Goal: Find specific page/section: Find specific page/section

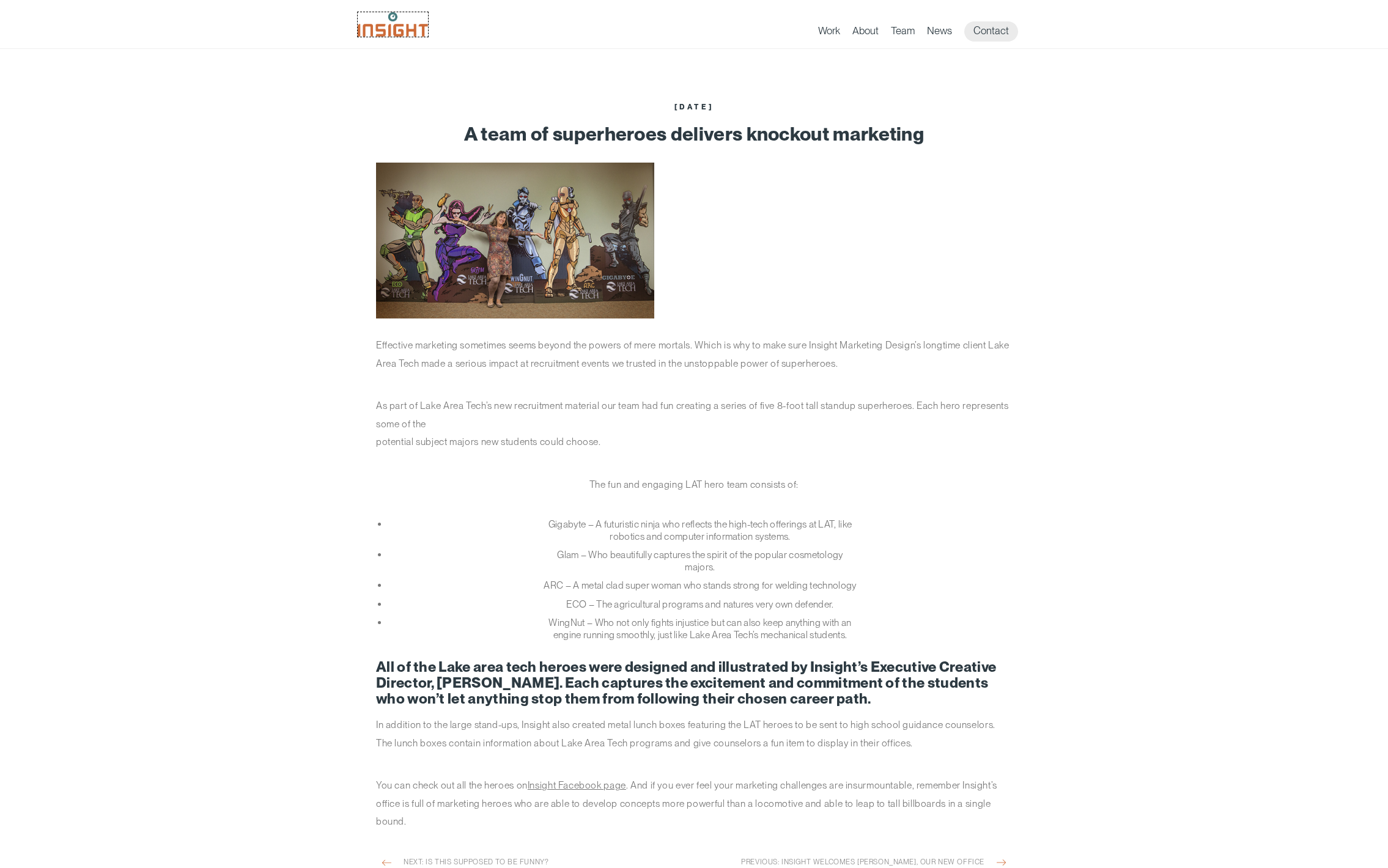
click at [415, 34] on img at bounding box center [393, 24] width 71 height 25
drag, startPoint x: 440, startPoint y: 363, endPoint x: 368, endPoint y: 361, distance: 72.0
click at [368, 361] on article "September 2018 A team of superheroes delivers knockout marketing Effective mark…" at bounding box center [694, 475] width 673 height 852
copy p "Lake Area Tech"
